Goal: Find specific page/section: Find specific page/section

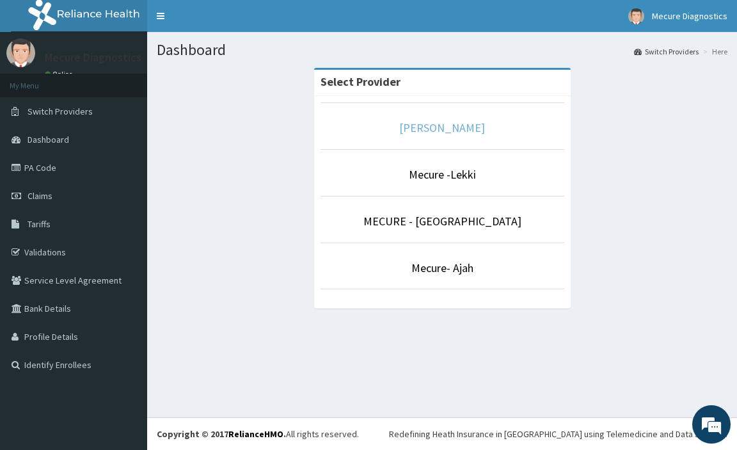
click at [450, 132] on link "[PERSON_NAME]" at bounding box center [442, 127] width 86 height 15
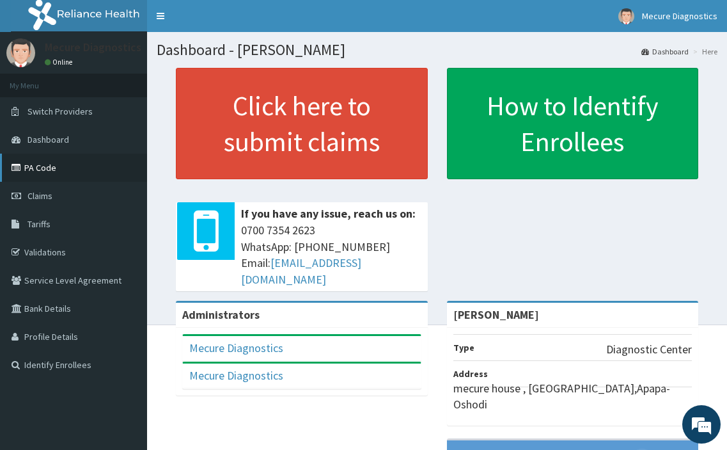
click at [45, 167] on link "PA Code" at bounding box center [73, 168] width 147 height 28
